Goal: Information Seeking & Learning: Learn about a topic

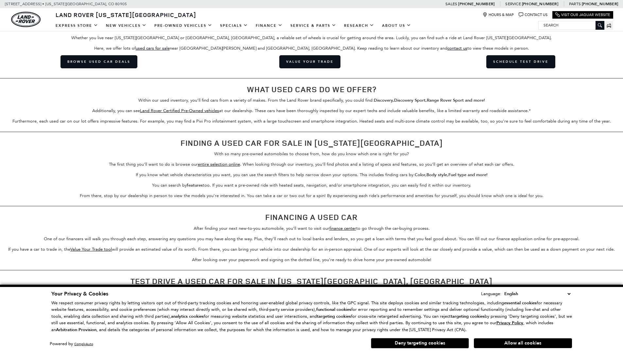
scroll to position [986, 0]
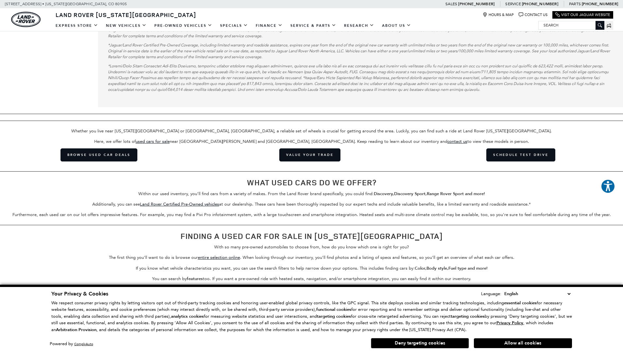
scroll to position [1221, 0]
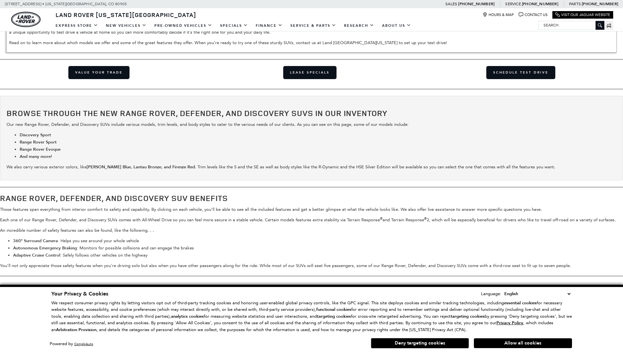
scroll to position [1089, 0]
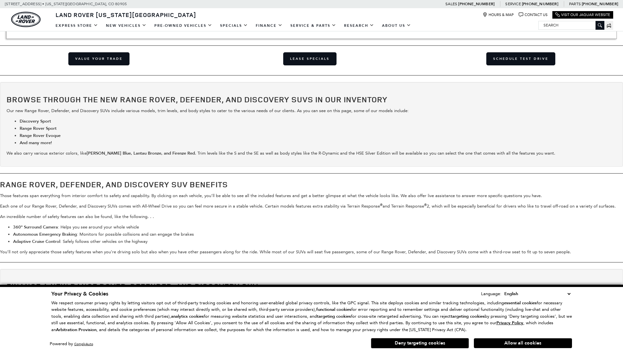
scroll to position [1096, 0]
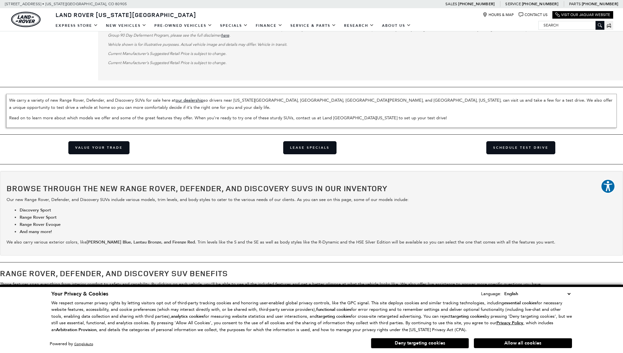
scroll to position [1820, 0]
